Goal: Task Accomplishment & Management: Use online tool/utility

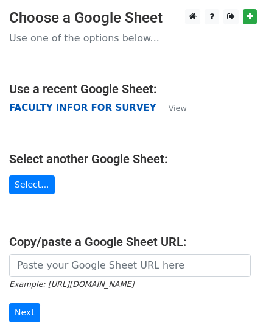
click at [21, 107] on strong "FACULTY INFOR FOR SURVEY" at bounding box center [82, 107] width 147 height 11
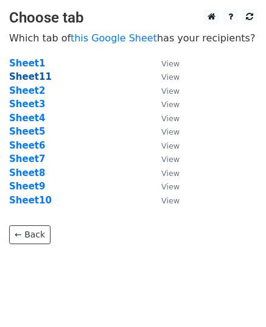
click at [32, 77] on strong "Sheet11" at bounding box center [30, 76] width 43 height 11
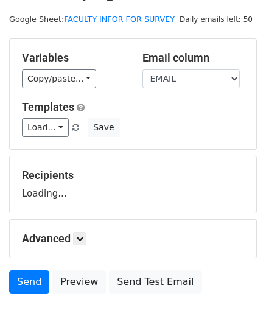
scroll to position [27, 0]
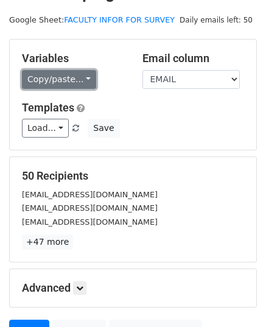
click at [78, 79] on link "Copy/paste..." at bounding box center [59, 79] width 74 height 19
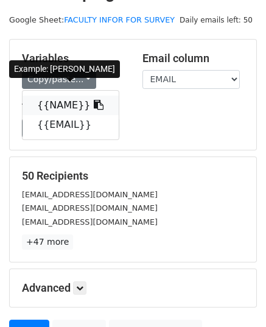
click at [94, 106] on icon at bounding box center [99, 105] width 10 height 10
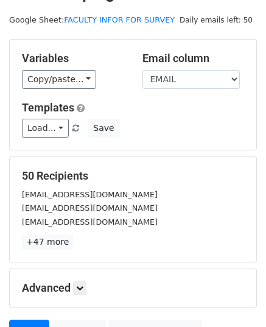
scroll to position [144, 0]
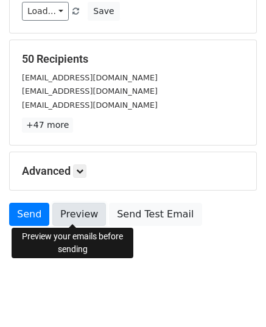
click at [76, 216] on link "Preview" at bounding box center [79, 214] width 54 height 23
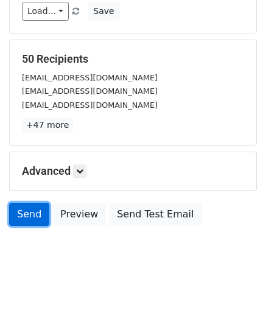
click at [34, 214] on link "Send" at bounding box center [29, 214] width 40 height 23
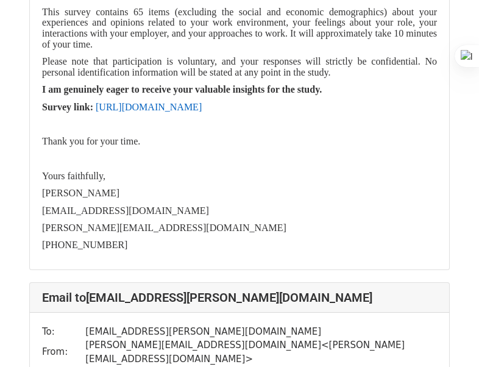
scroll to position [23713, 0]
